Goal: Task Accomplishment & Management: Complete application form

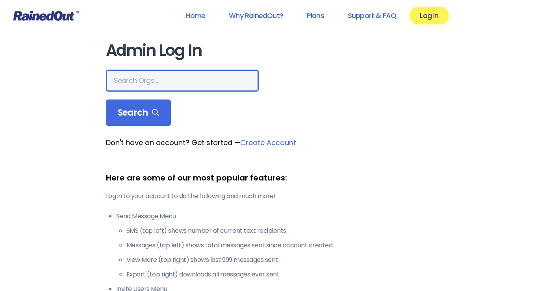
click at [180, 84] on input "text" at bounding box center [182, 81] width 153 height 22
click at [113, 77] on input "allegiance" at bounding box center [182, 81] width 153 height 22
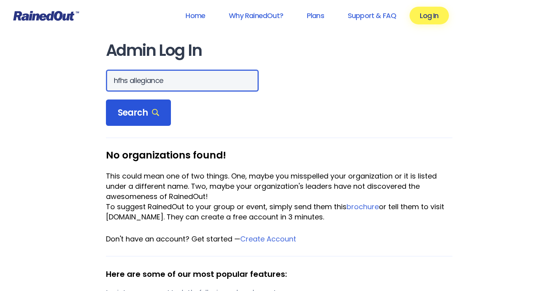
type input "hfhs allegiance"
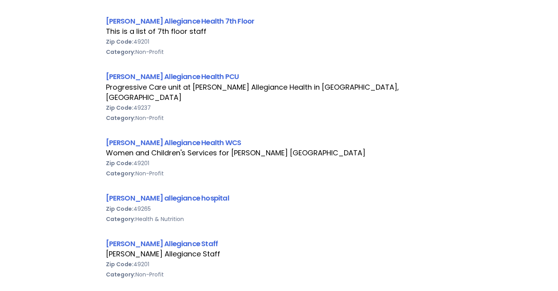
scroll to position [551, 0]
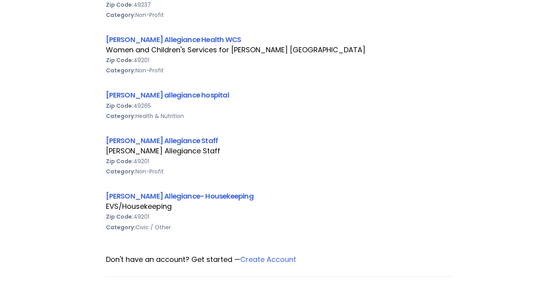
click at [161, 136] on link "[PERSON_NAME] Allegiance Staff" at bounding box center [162, 141] width 112 height 10
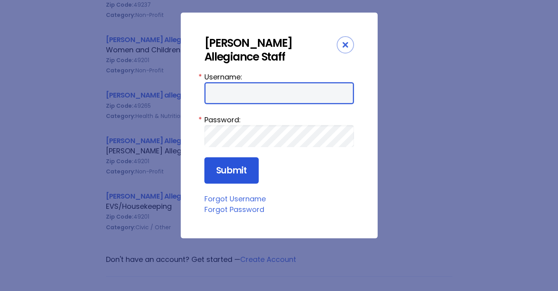
type input "HFAstaff"
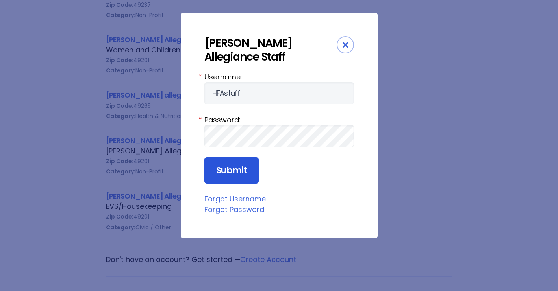
click at [237, 172] on input "Submit" at bounding box center [231, 170] width 54 height 27
click at [235, 167] on input "Submit" at bounding box center [231, 170] width 54 height 27
click at [243, 159] on input "Submit" at bounding box center [231, 170] width 54 height 27
click at [245, 178] on input "Submit" at bounding box center [231, 170] width 54 height 27
